Goal: Browse casually: Explore the website without a specific task or goal

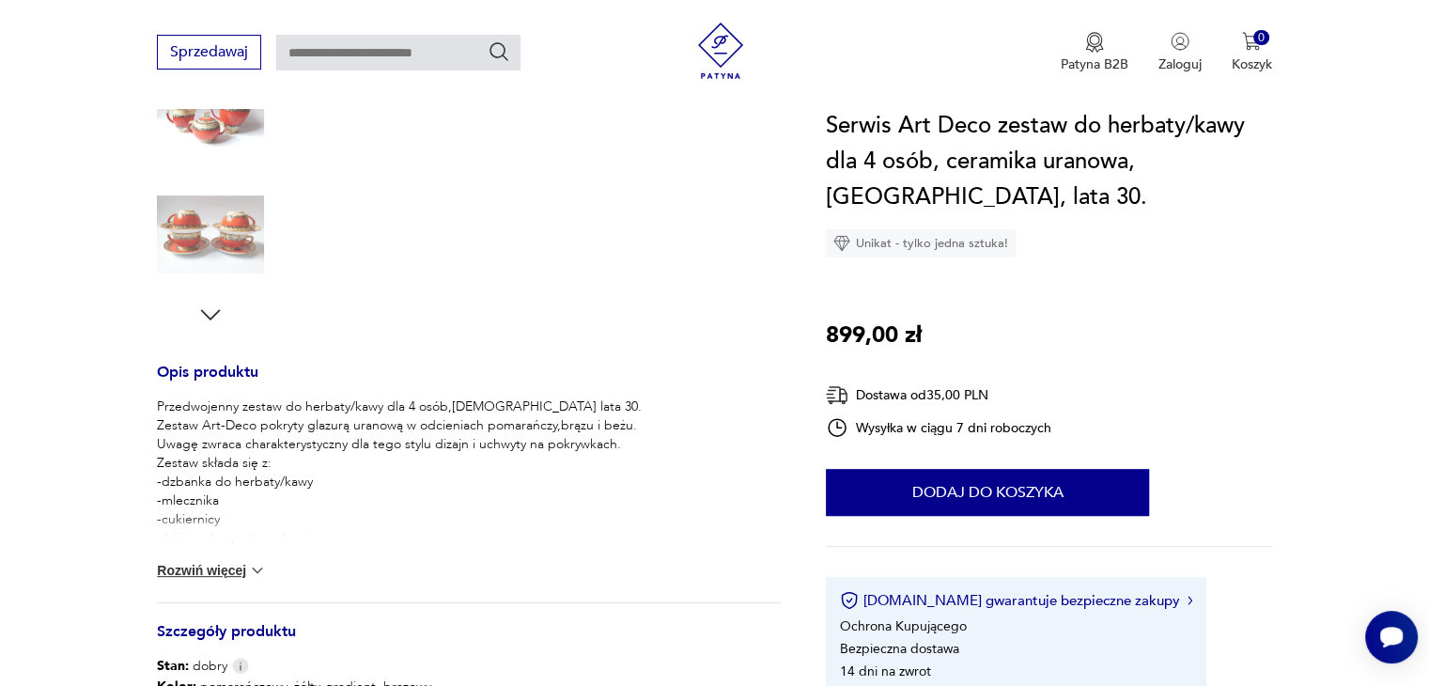
scroll to position [370, 0]
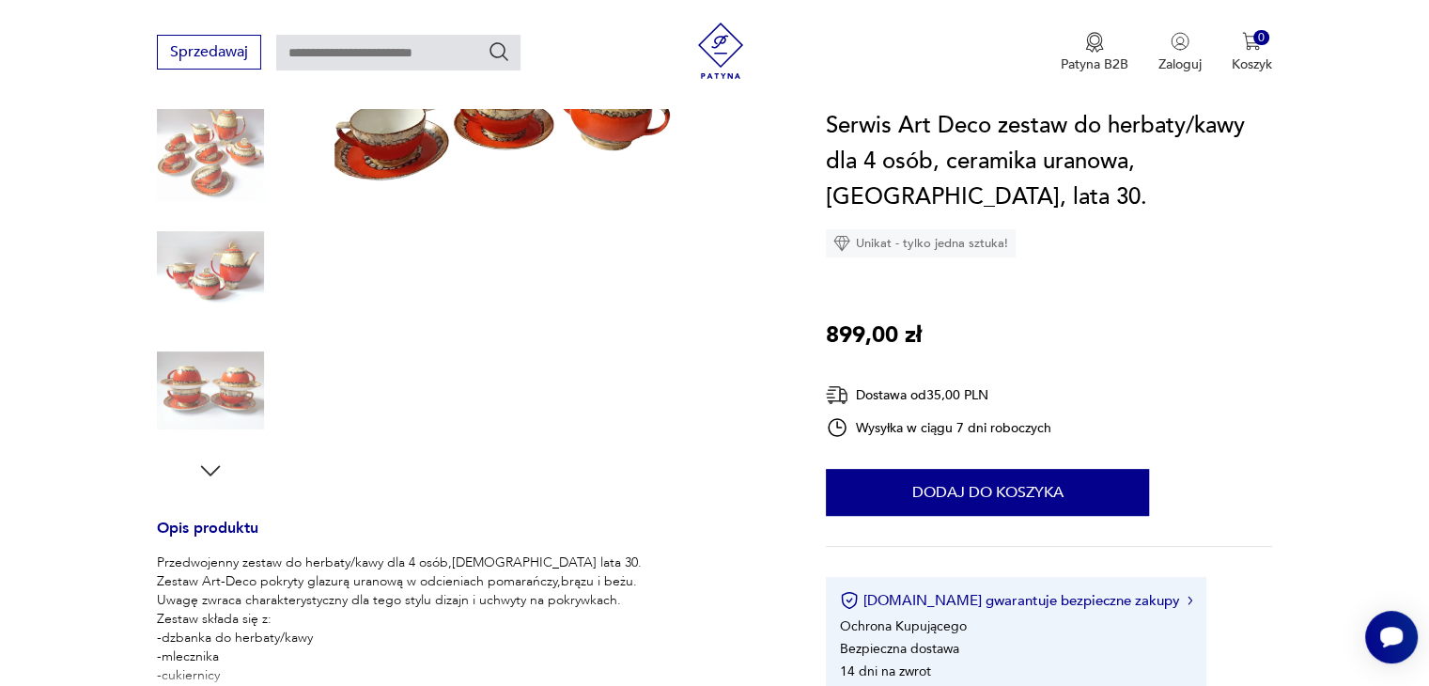
click at [207, 464] on icon "button" at bounding box center [210, 471] width 28 height 28
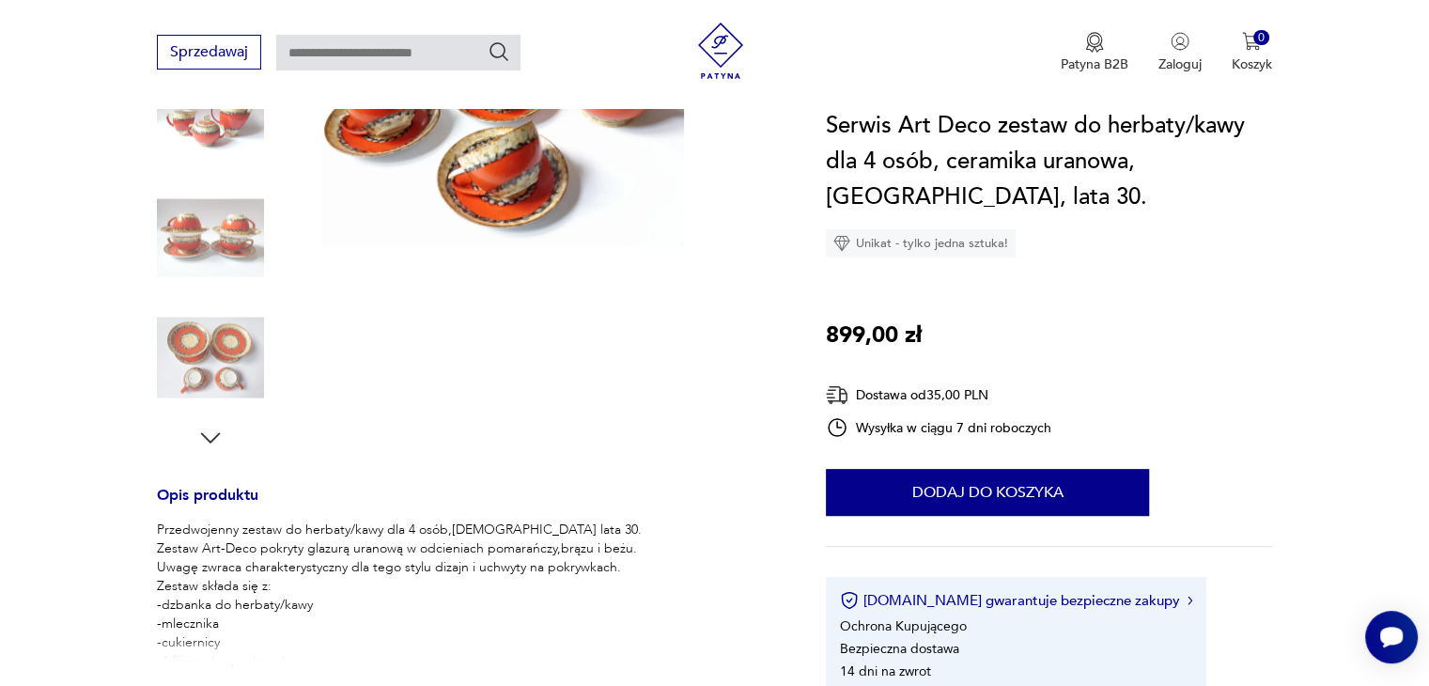
scroll to position [404, 0]
click at [207, 438] on icon "button" at bounding box center [210, 437] width 28 height 28
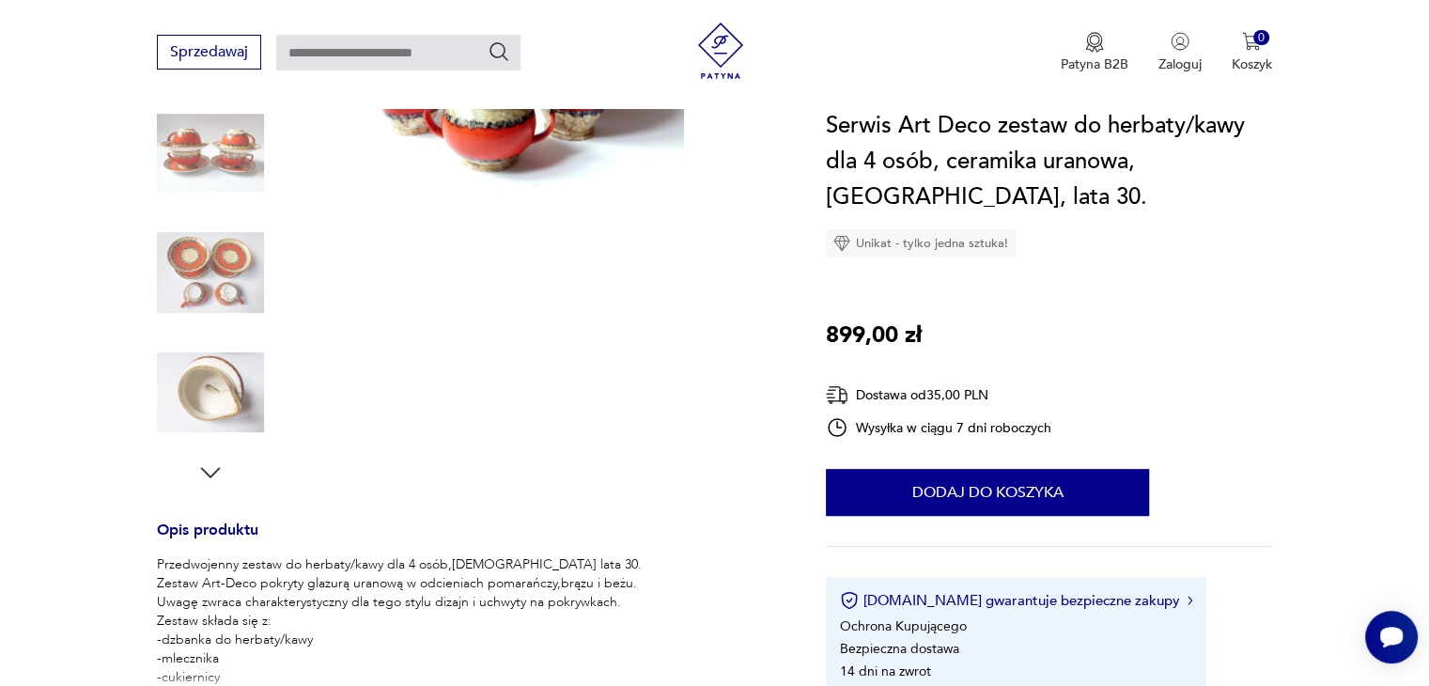
scroll to position [367, 0]
click at [210, 473] on icon "button" at bounding box center [210, 474] width 28 height 28
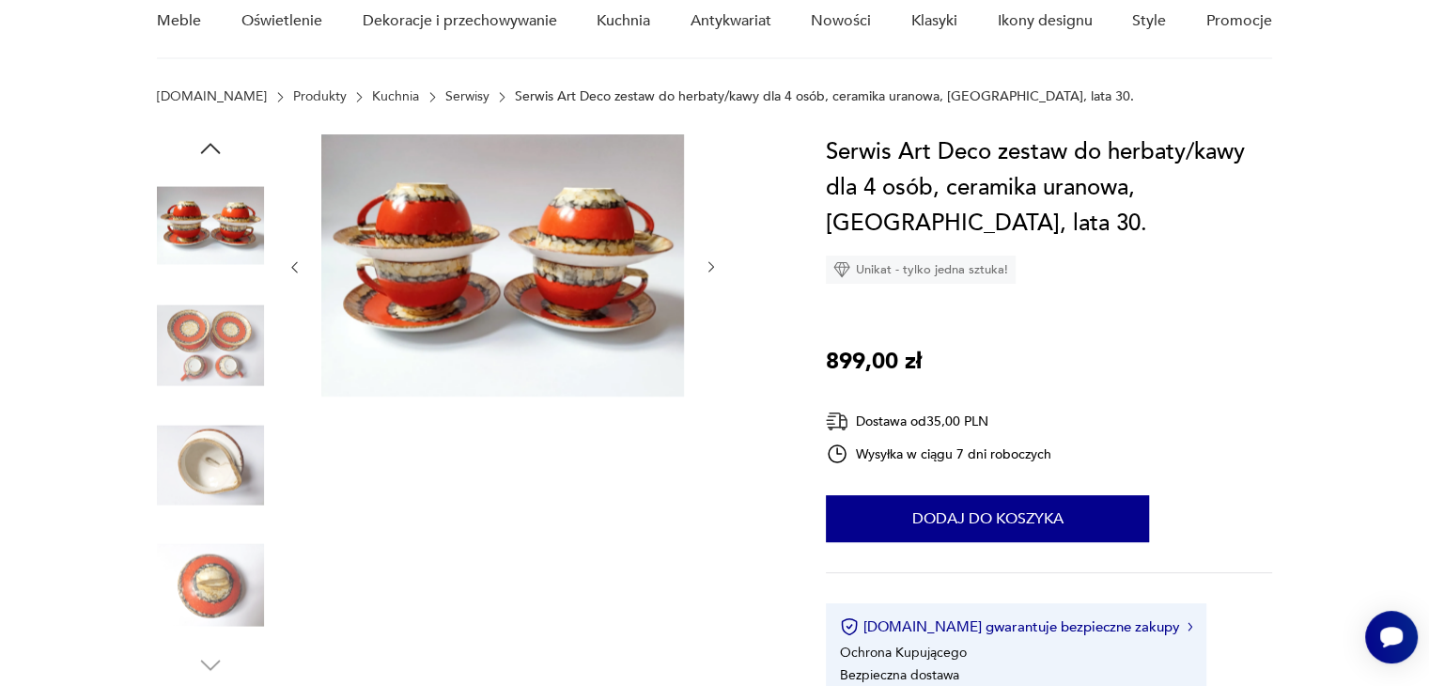
scroll to position [148, 0]
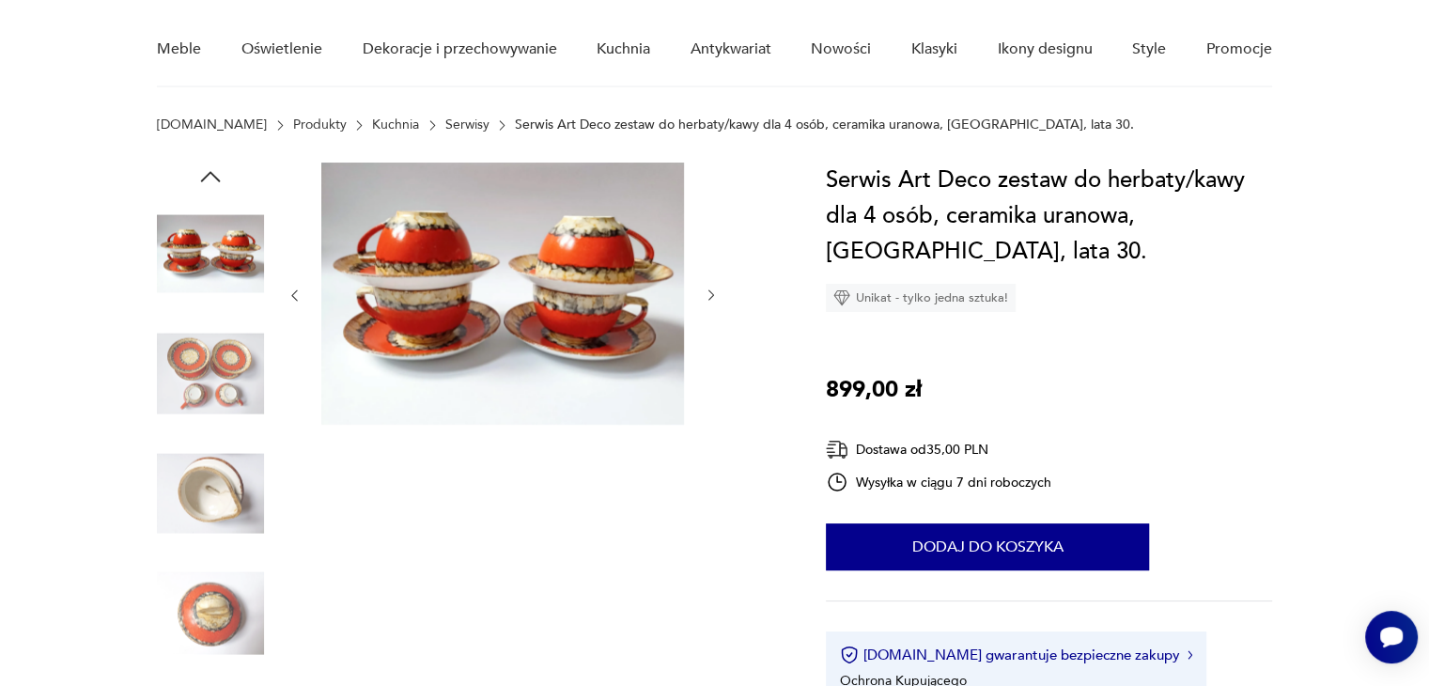
click at [222, 386] on img at bounding box center [210, 373] width 107 height 107
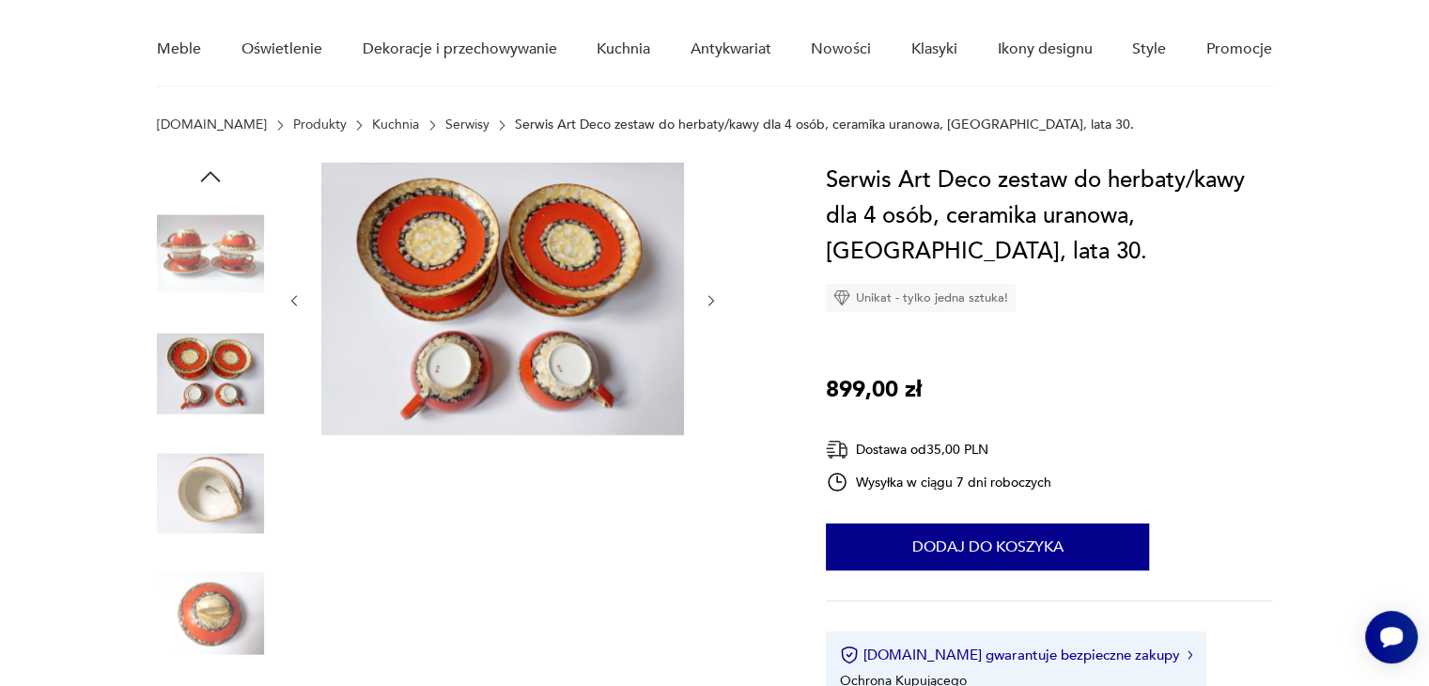
click at [222, 281] on img at bounding box center [210, 253] width 107 height 107
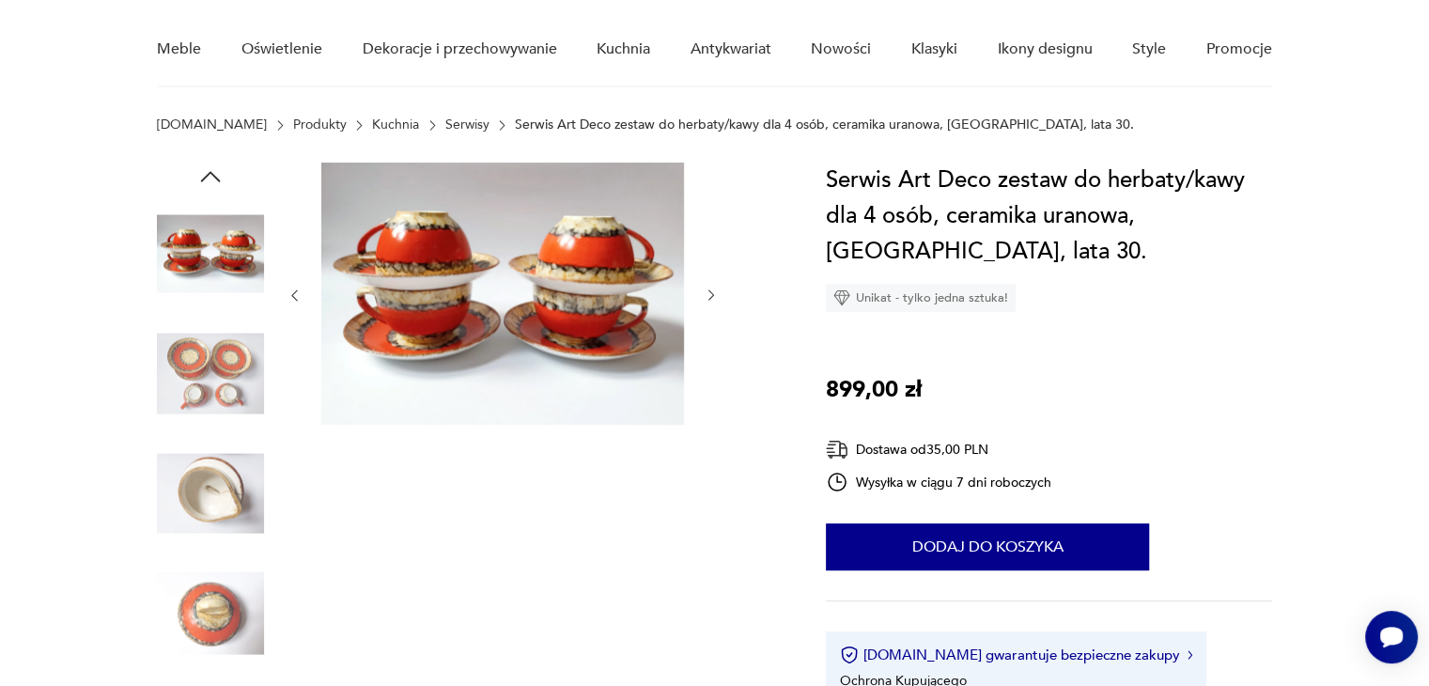
click at [215, 173] on icon "button" at bounding box center [210, 177] width 28 height 28
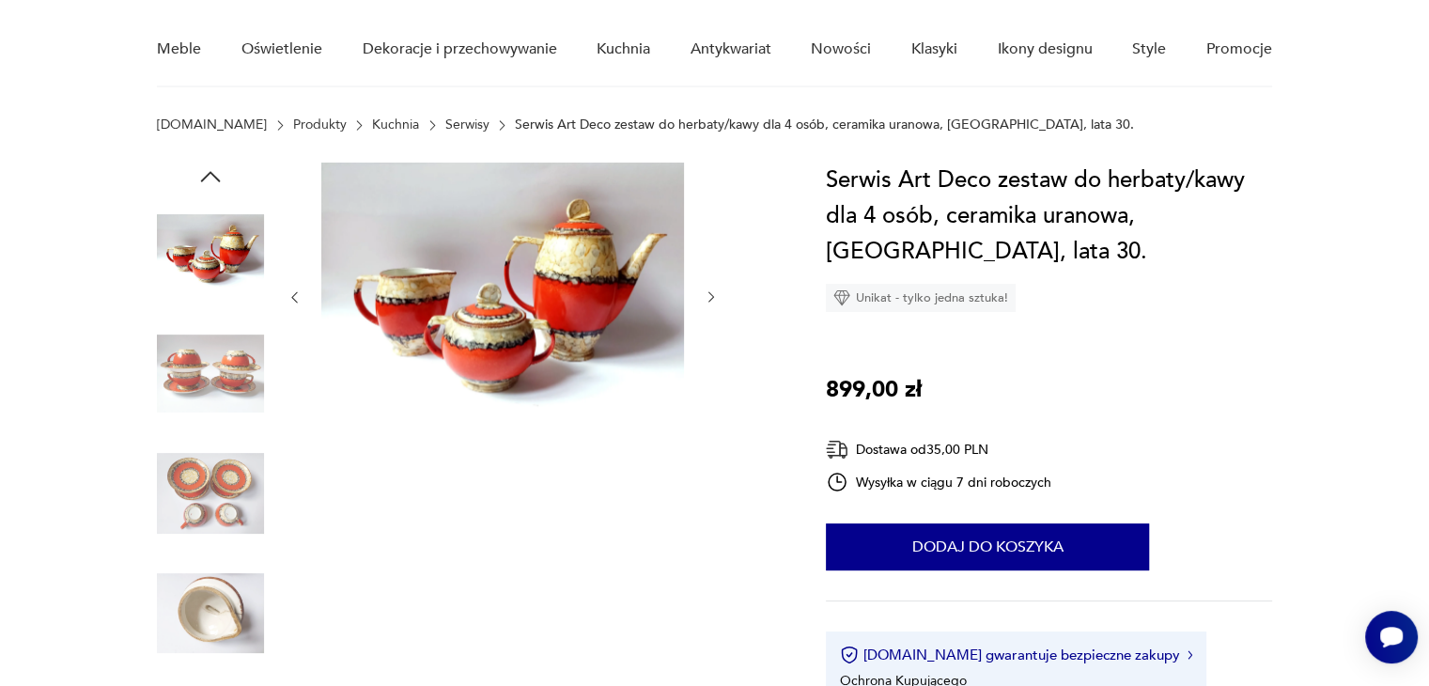
click at [215, 173] on icon "button" at bounding box center [210, 177] width 28 height 28
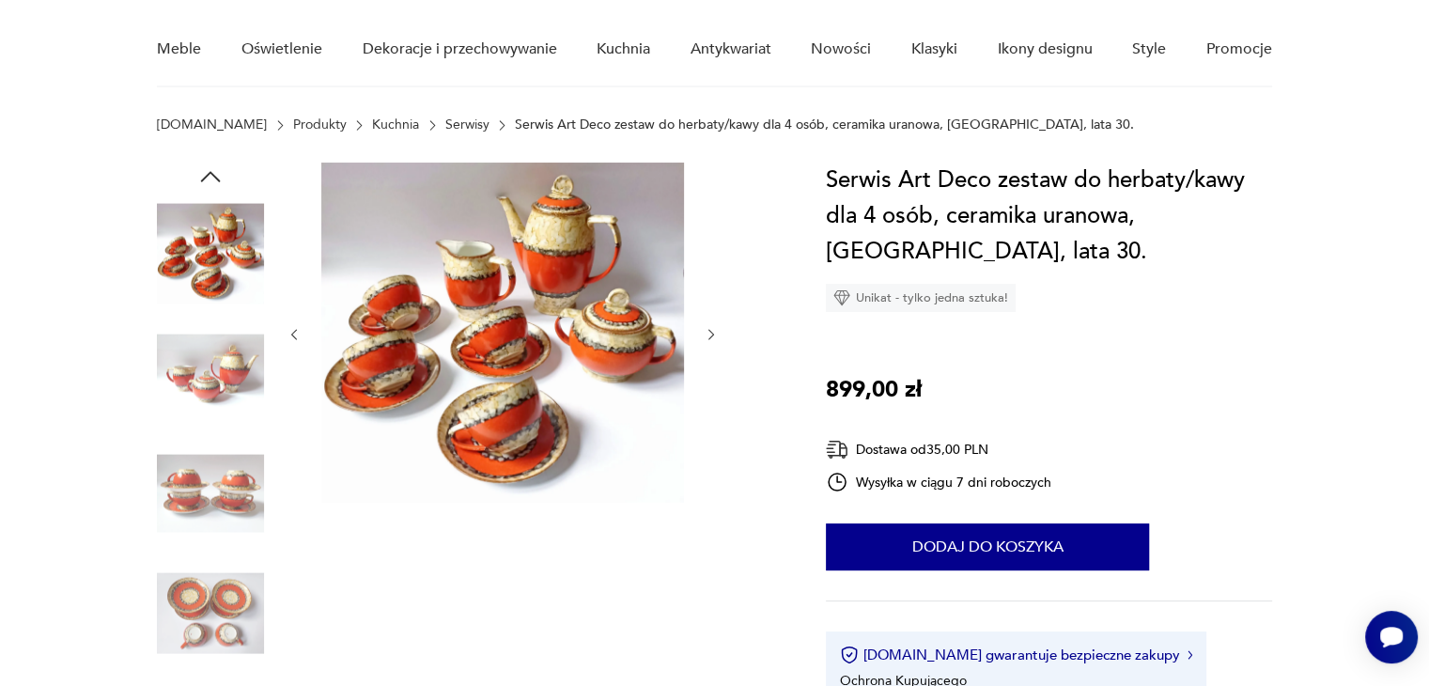
click at [215, 173] on icon "button" at bounding box center [210, 177] width 28 height 28
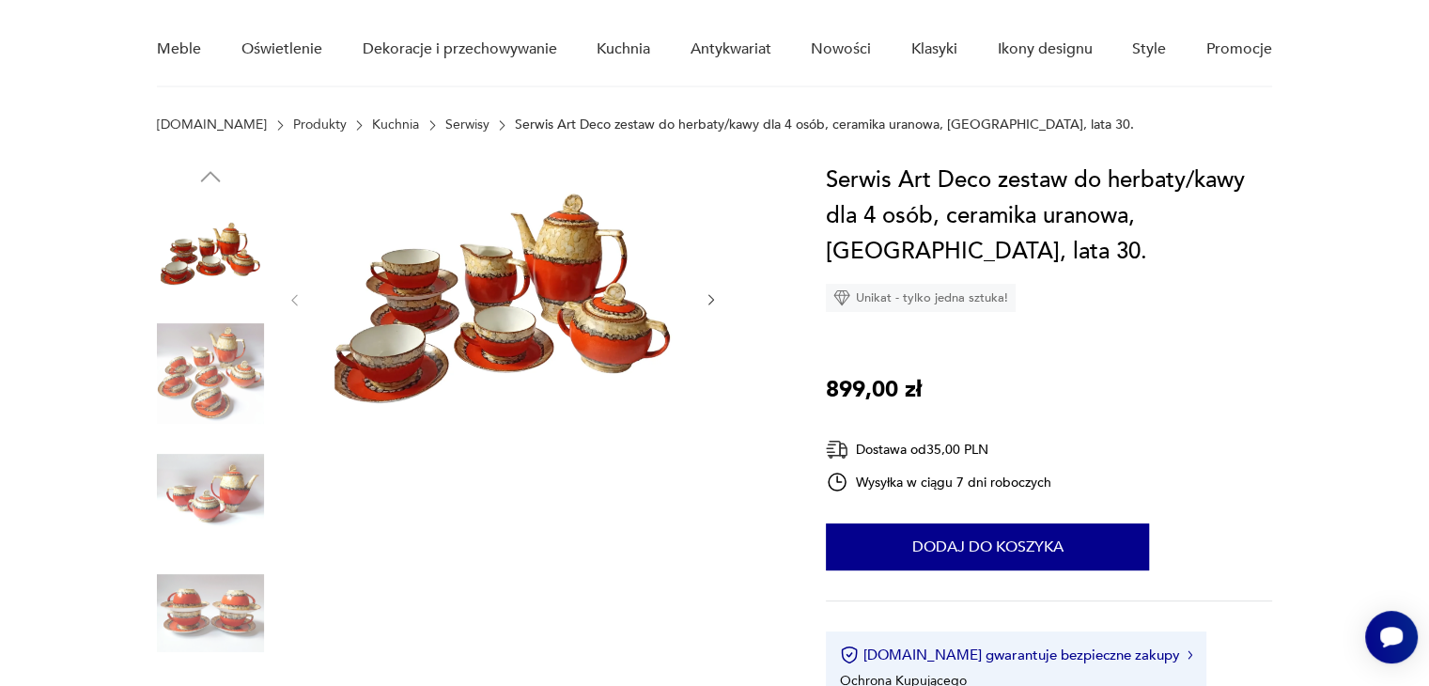
click at [197, 392] on img at bounding box center [210, 373] width 107 height 107
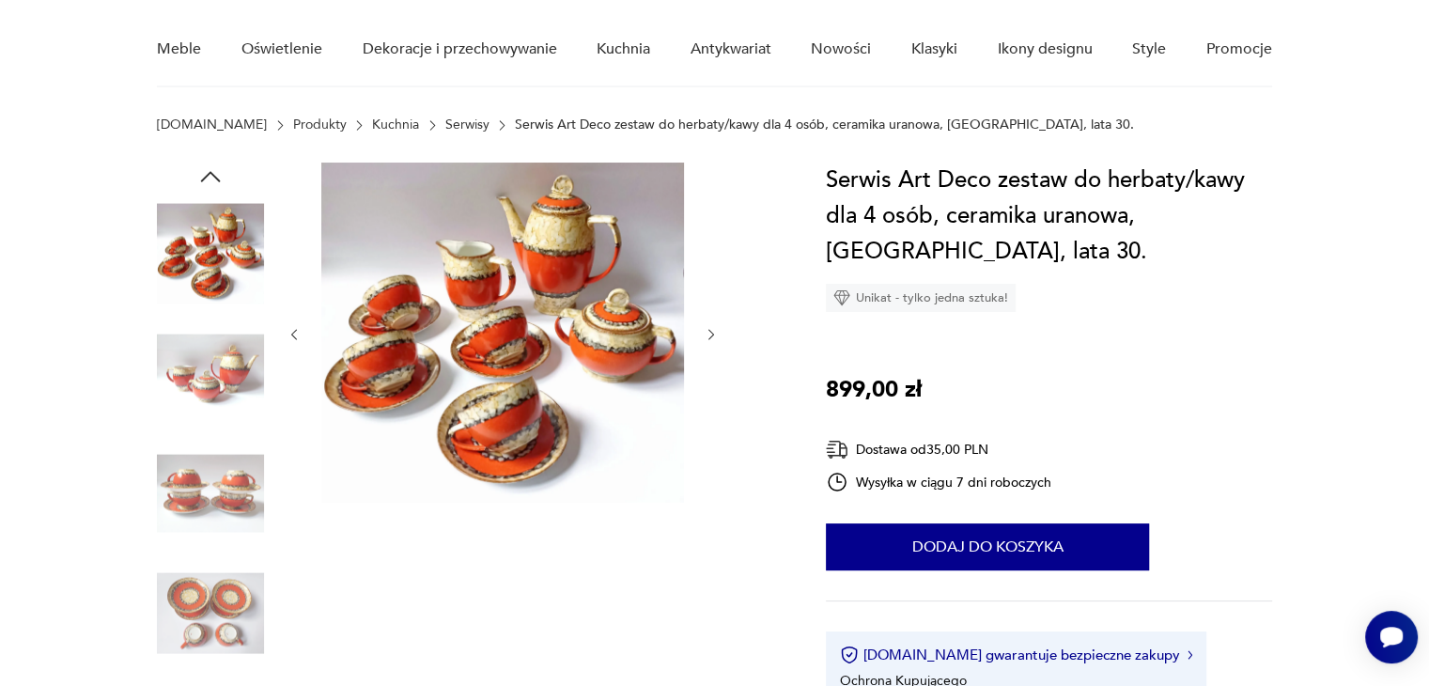
click at [534, 325] on img at bounding box center [502, 333] width 363 height 340
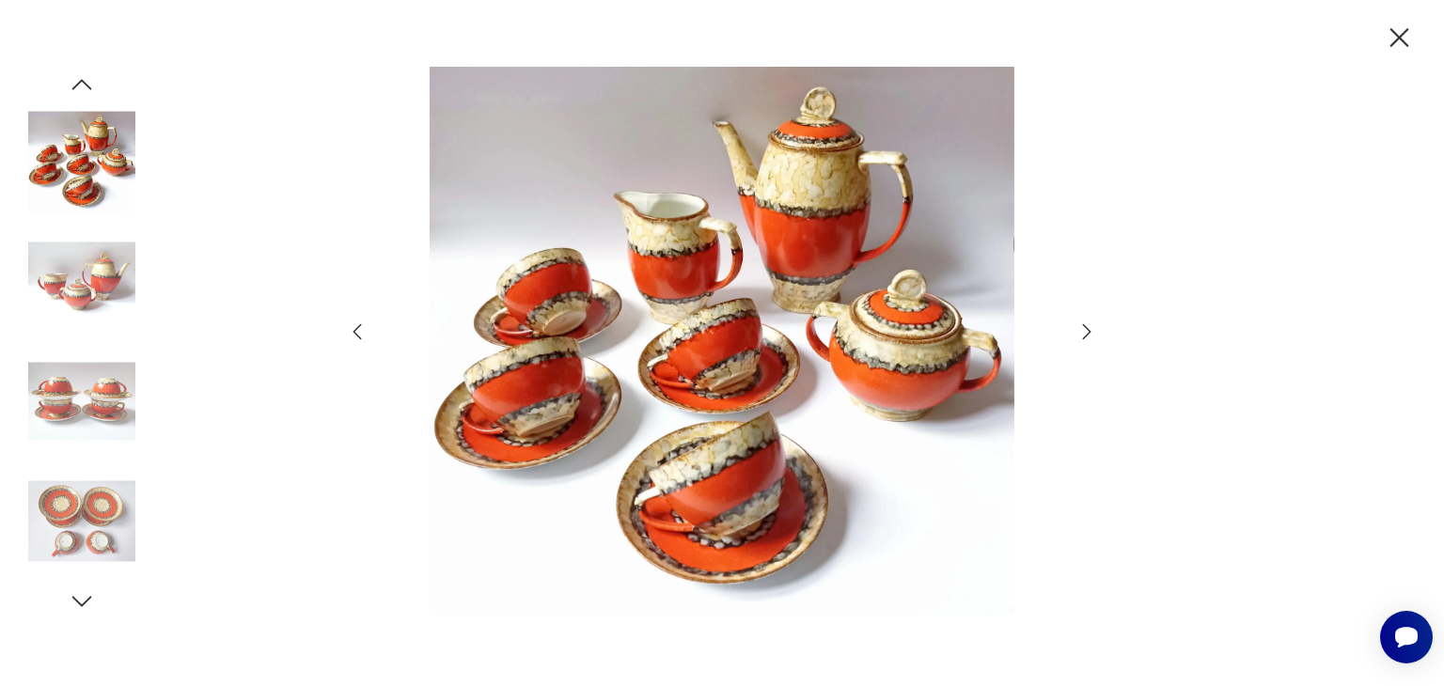
click at [1084, 334] on icon "button" at bounding box center [1086, 331] width 23 height 23
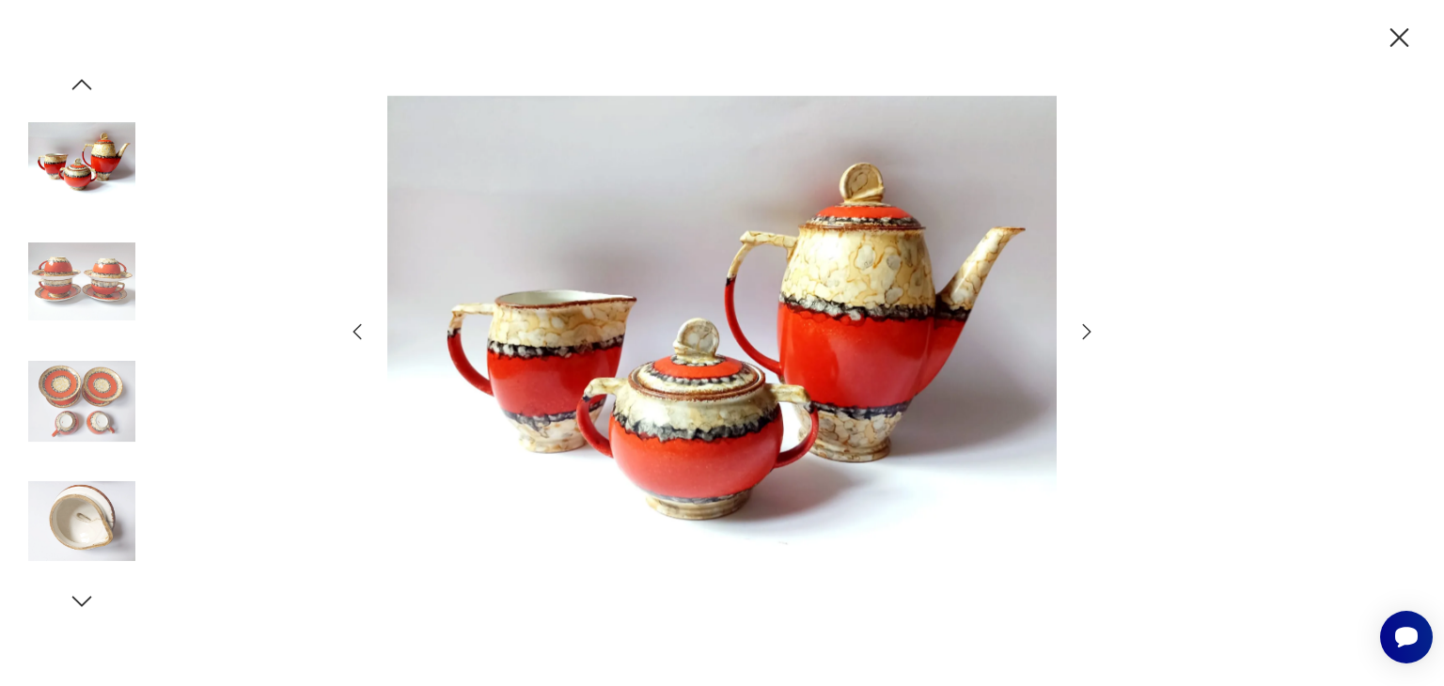
click at [1084, 334] on icon "button" at bounding box center [1086, 331] width 23 height 23
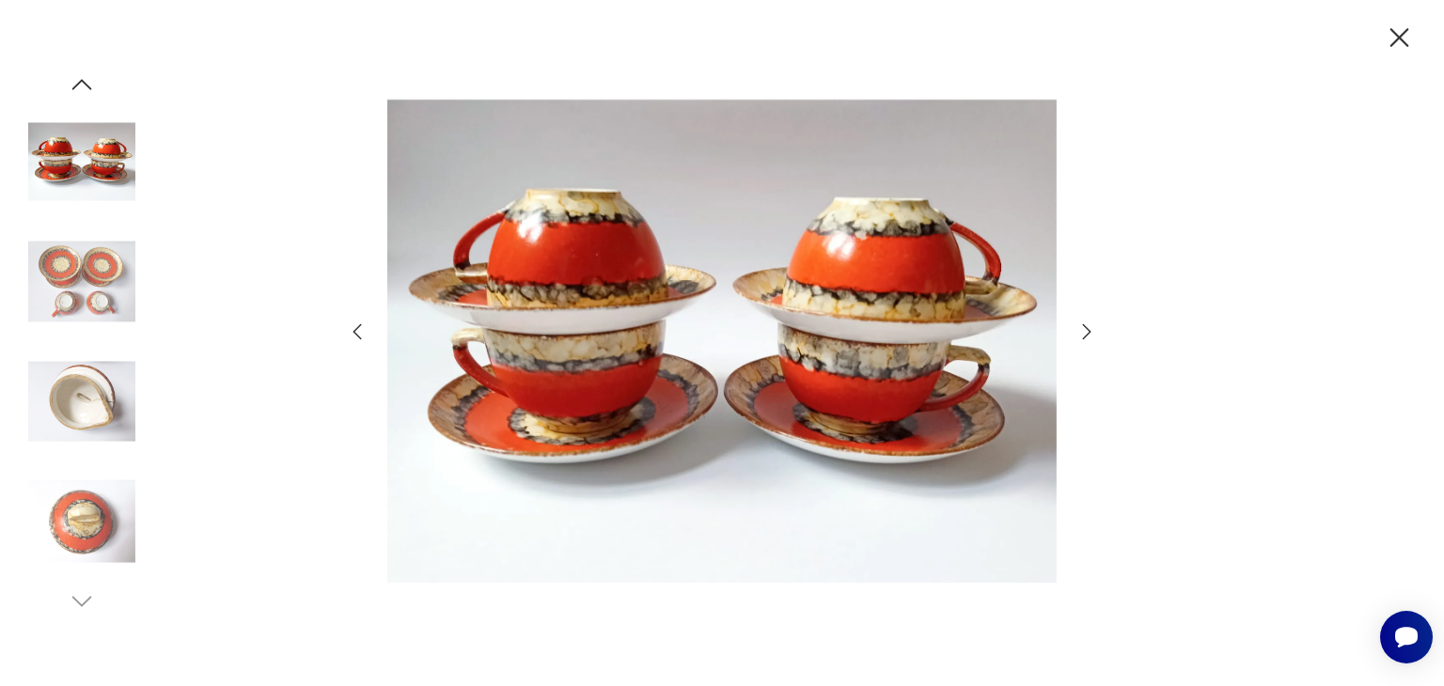
click at [1084, 334] on icon "button" at bounding box center [1086, 331] width 23 height 23
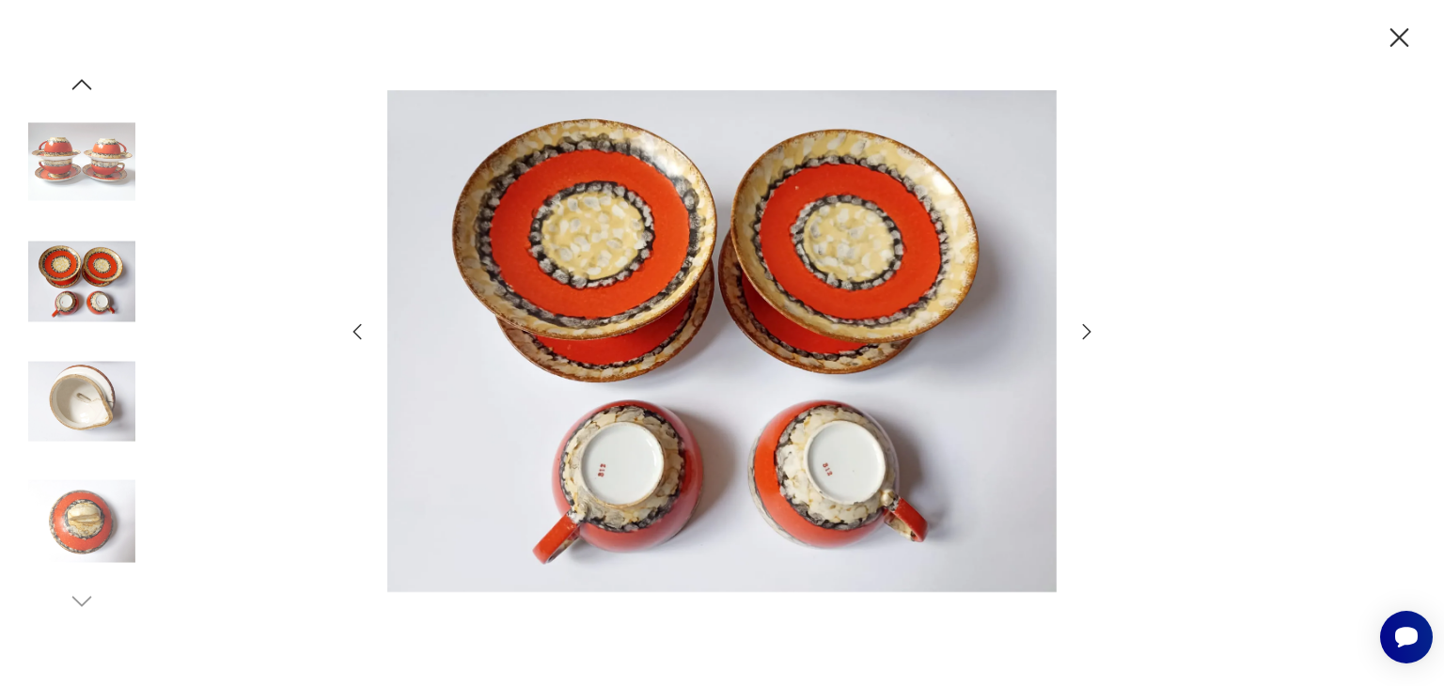
click at [1084, 334] on icon "button" at bounding box center [1086, 331] width 23 height 23
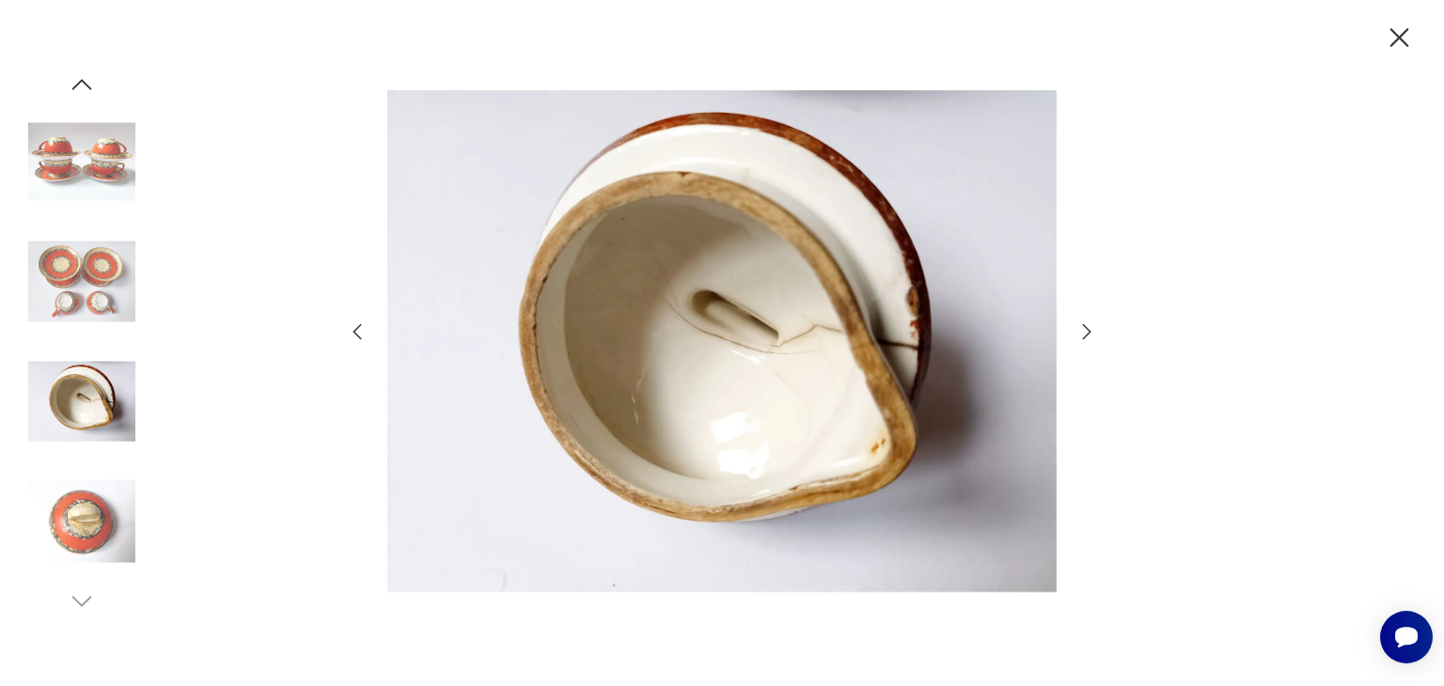
click at [1084, 334] on icon "button" at bounding box center [1086, 331] width 23 height 23
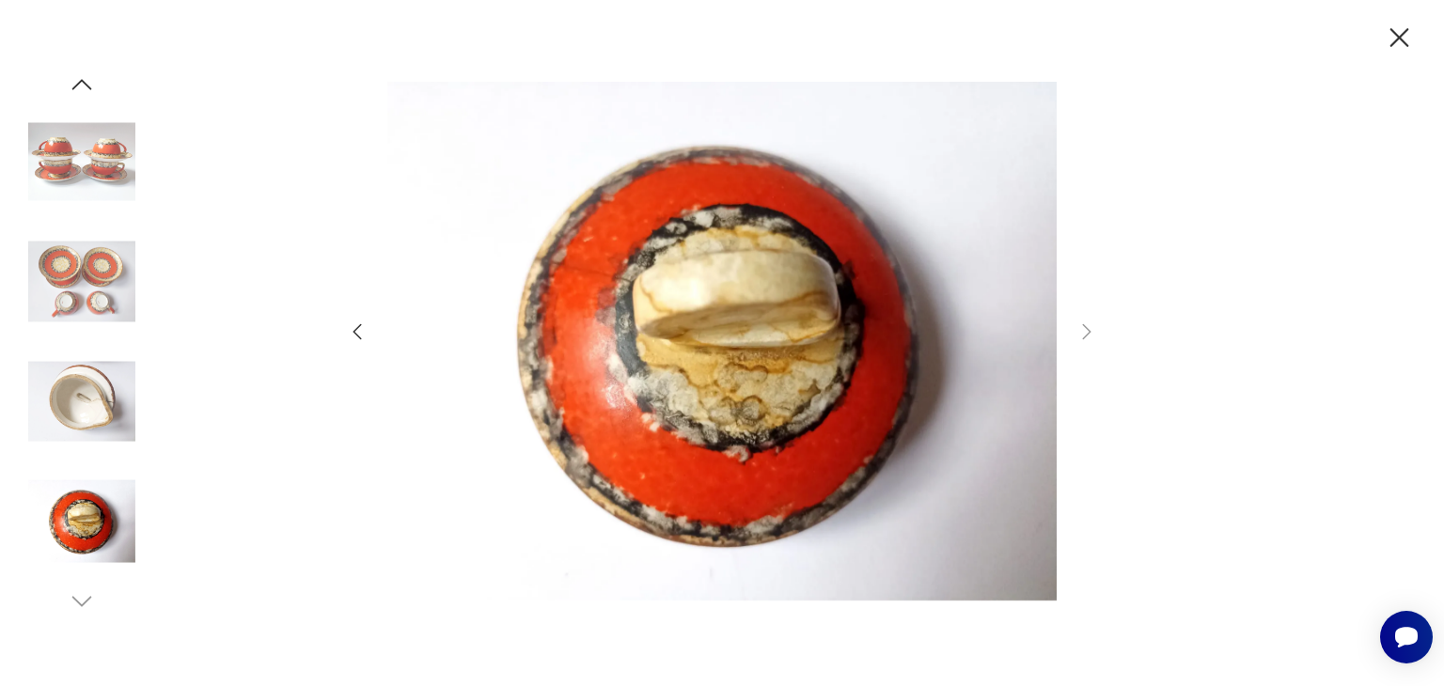
click at [1398, 46] on icon "button" at bounding box center [1398, 38] width 33 height 33
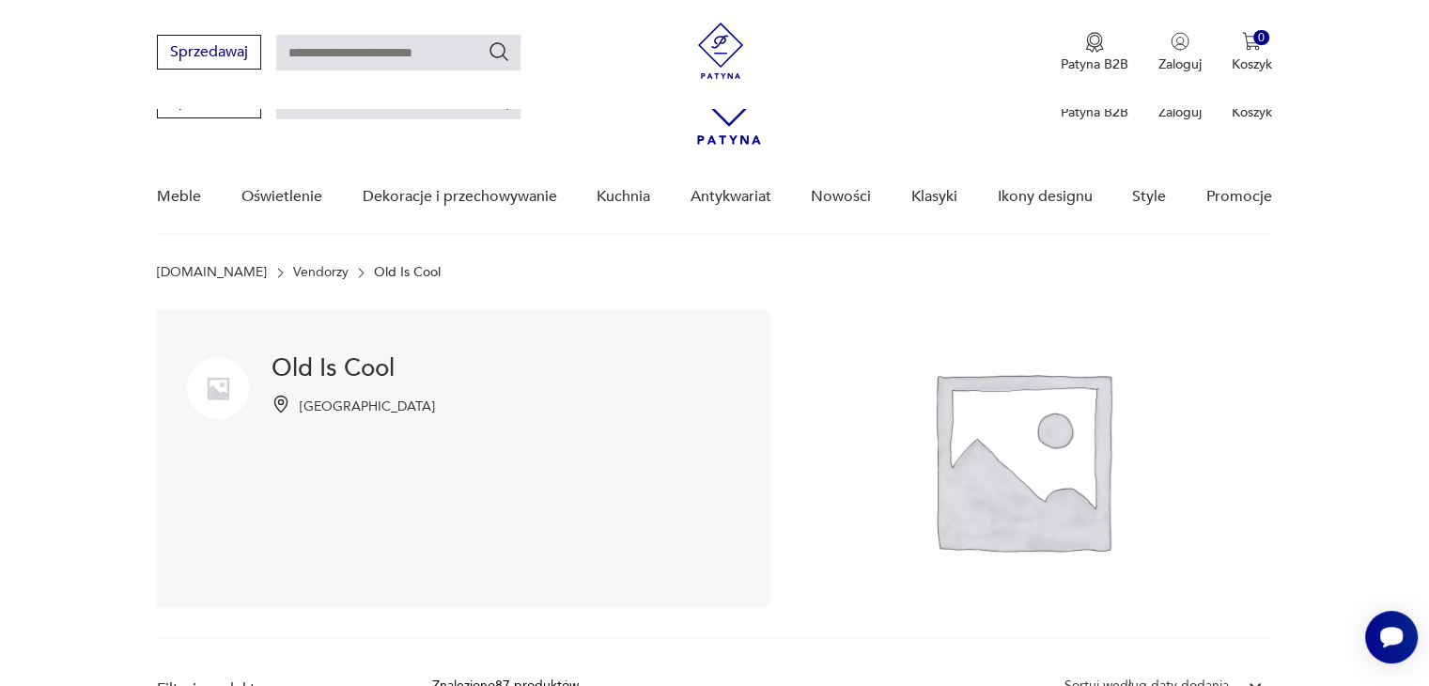
scroll to position [380, 0]
